Goal: Task Accomplishment & Management: Use online tool/utility

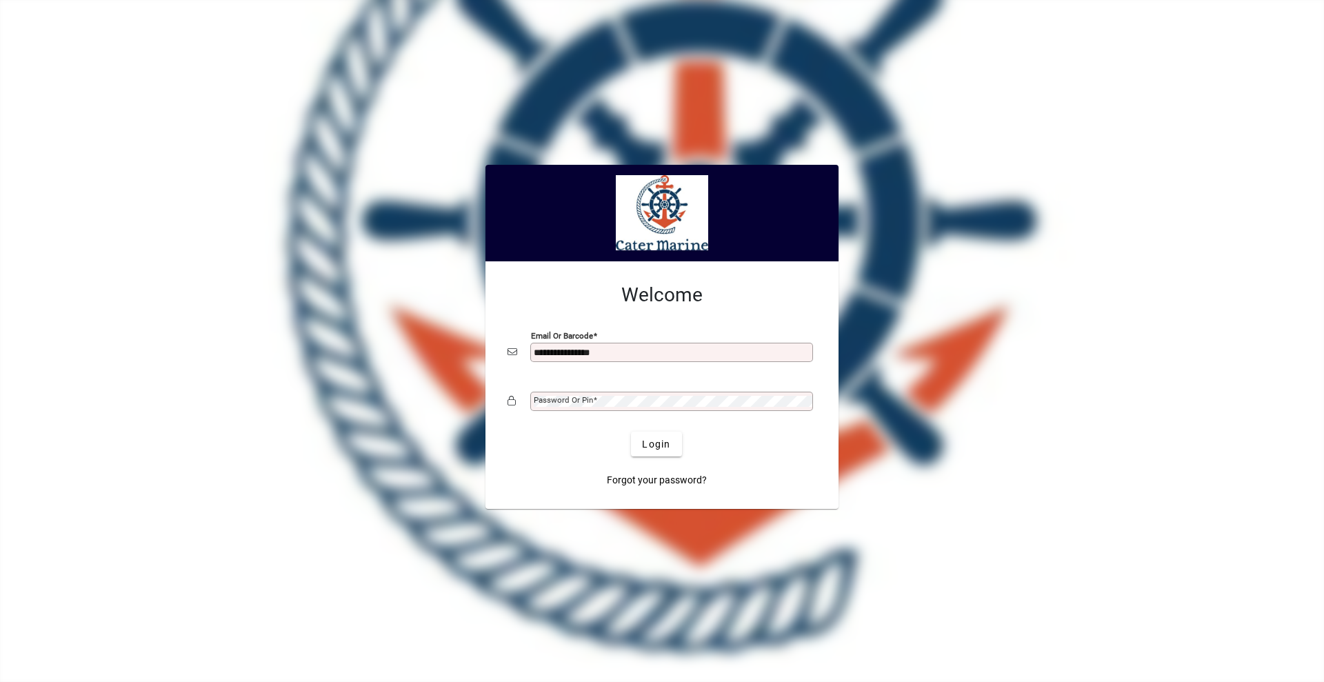
type input "**********"
click at [631, 432] on button "Login" at bounding box center [656, 444] width 50 height 25
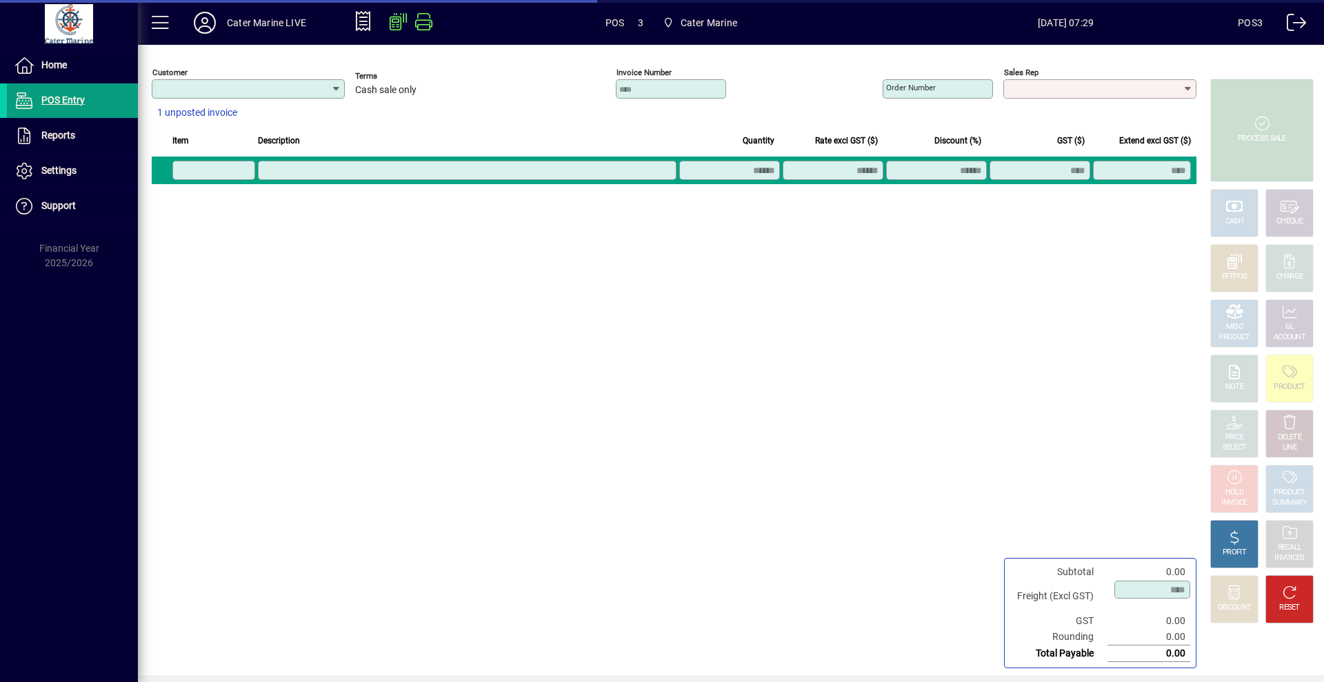
type input "**********"
